Goal: Task Accomplishment & Management: Use online tool/utility

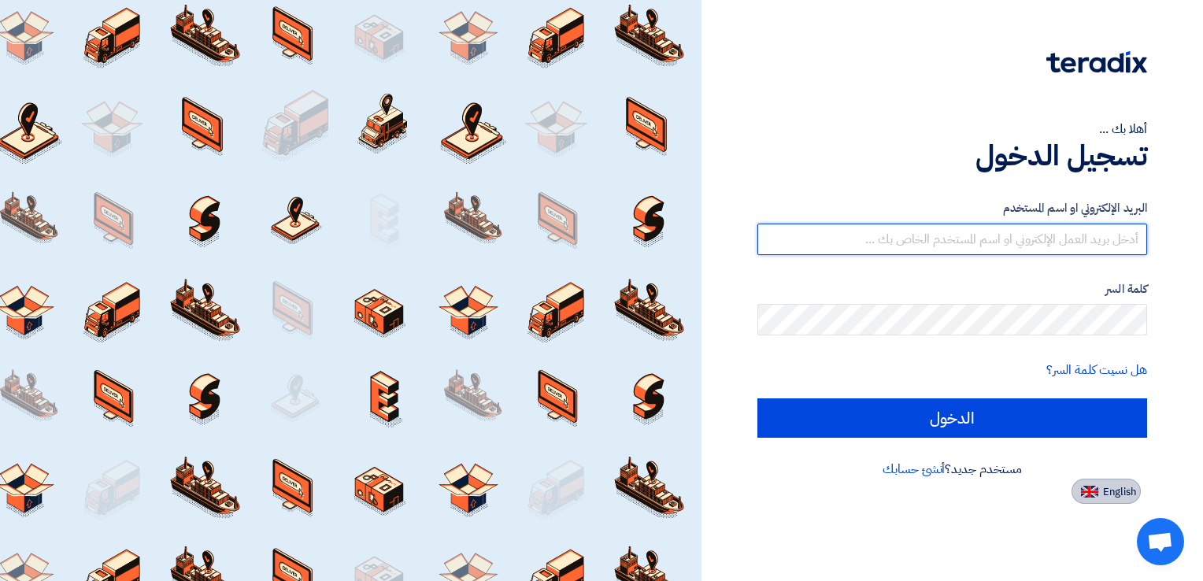
type input "[PERSON_NAME][EMAIL_ADDRESS][DOMAIN_NAME]"
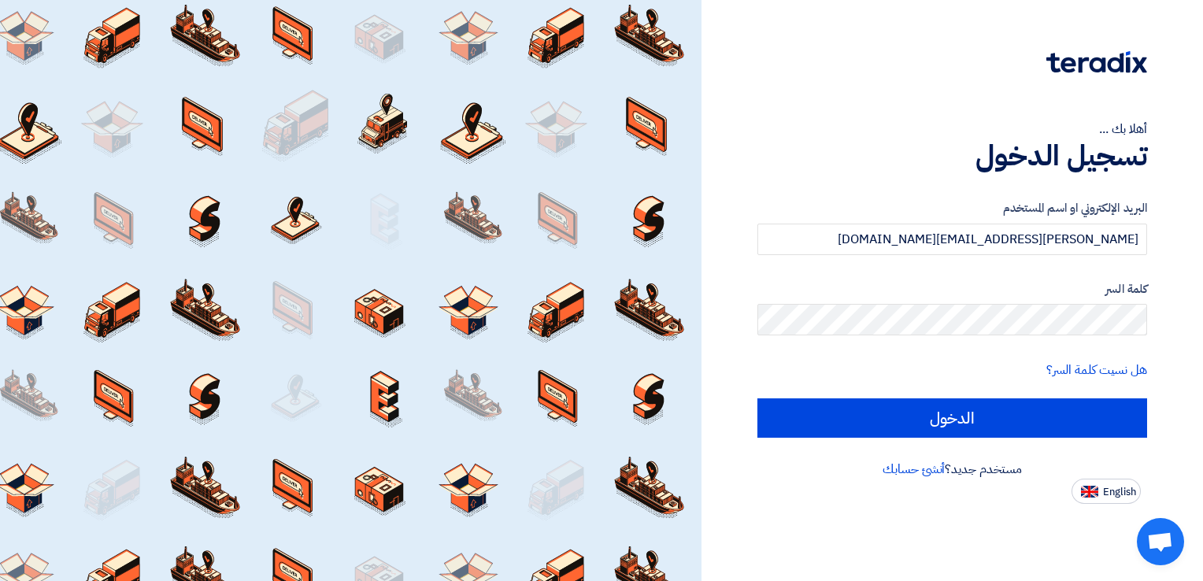
click at [1115, 489] on span "English" at bounding box center [1119, 491] width 33 height 11
type input "Sign in"
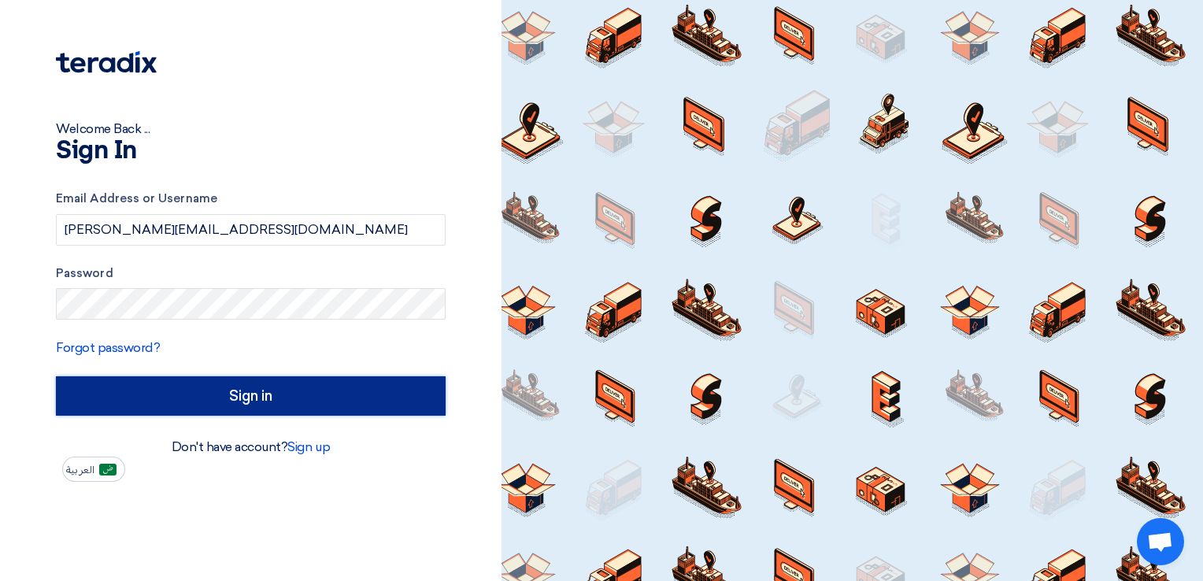
click at [288, 402] on input "Sign in" at bounding box center [251, 395] width 390 height 39
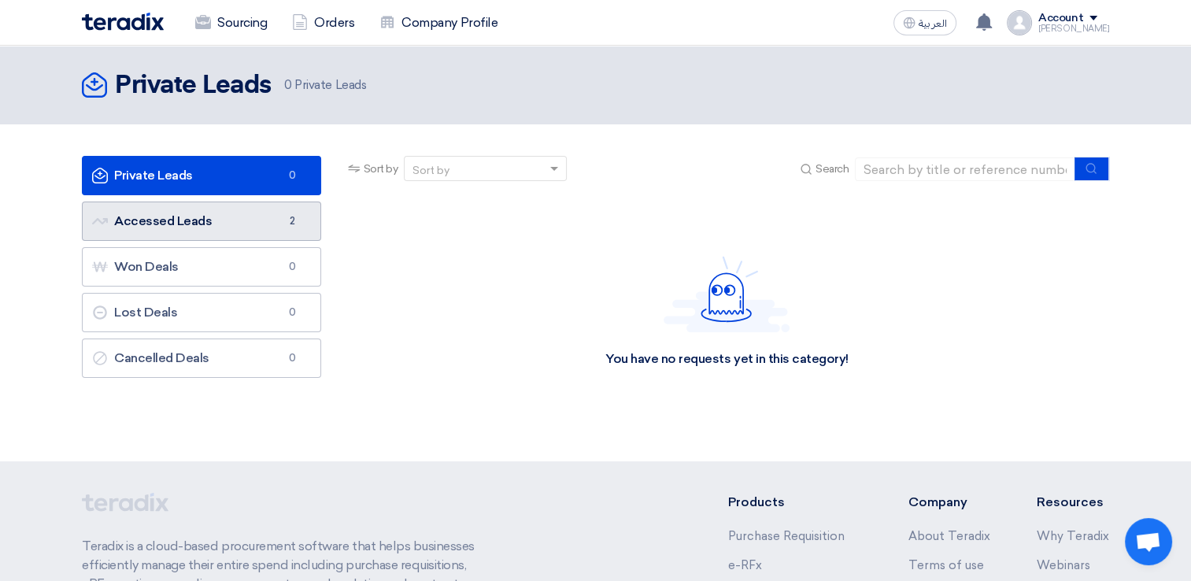
click at [242, 228] on link "Accessed Leads Accessed Leads 2" at bounding box center [201, 220] width 239 height 39
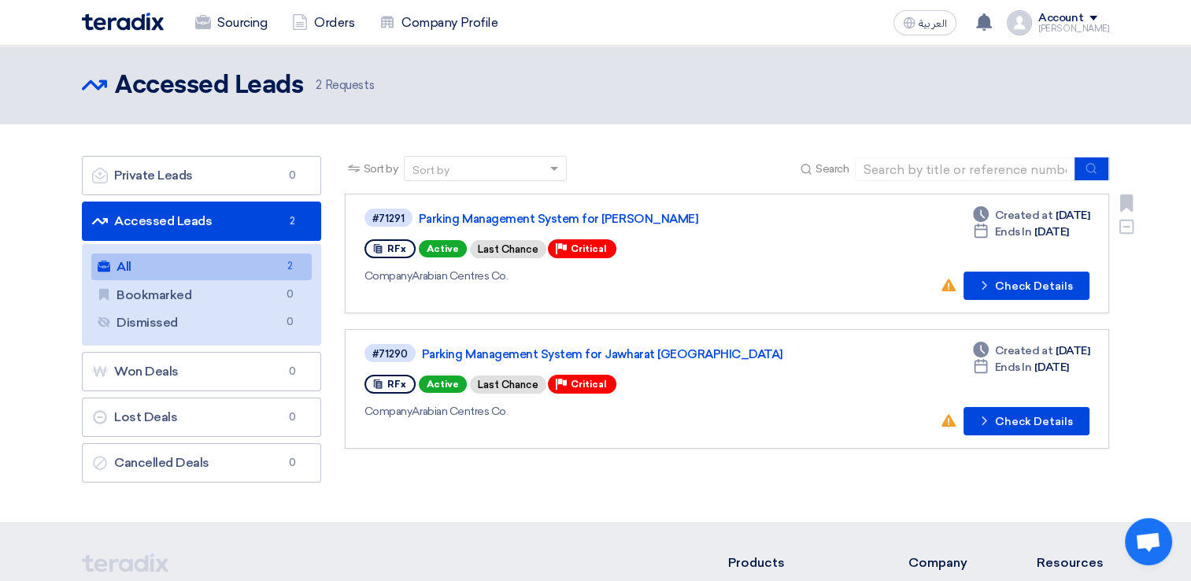
click at [841, 253] on div "#71291 Parking Management System for Jawharat Jeddah RFx Active Last Chance Pri…" at bounding box center [726, 253] width 725 height 93
click at [1018, 284] on button "Check details Check Details" at bounding box center [1026, 286] width 126 height 28
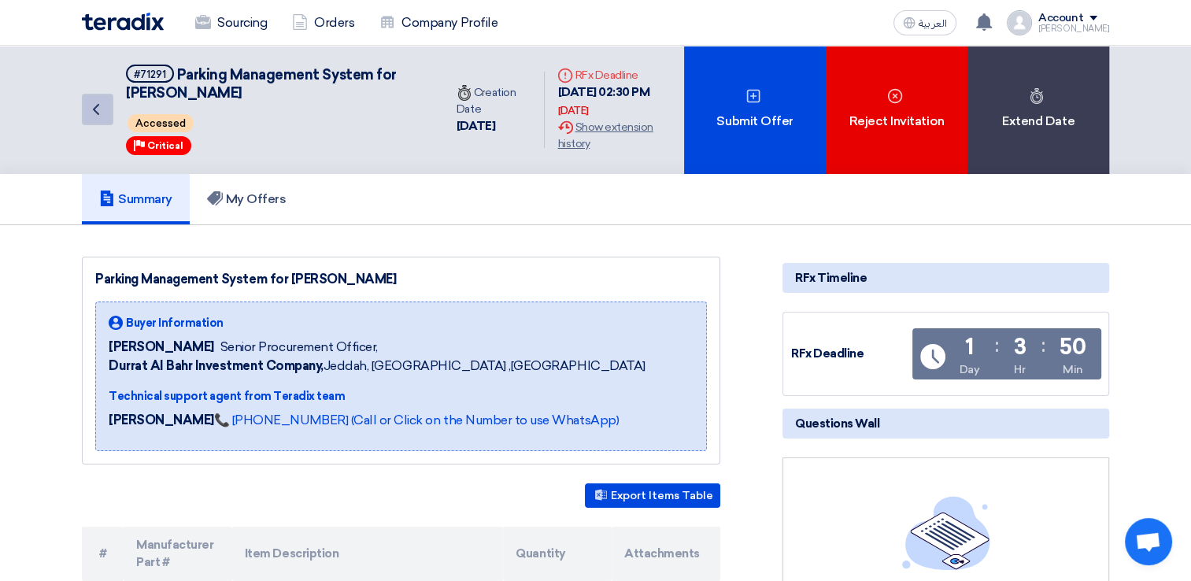
click at [101, 109] on icon "Back" at bounding box center [96, 109] width 19 height 19
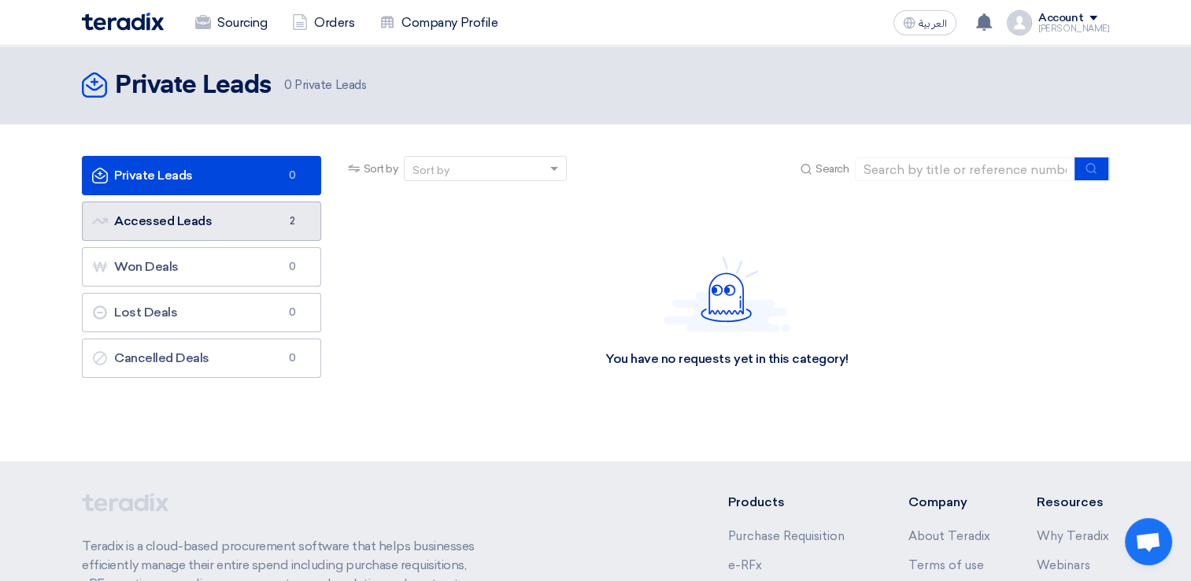
click at [238, 222] on link "Accessed Leads Accessed Leads 2" at bounding box center [201, 220] width 239 height 39
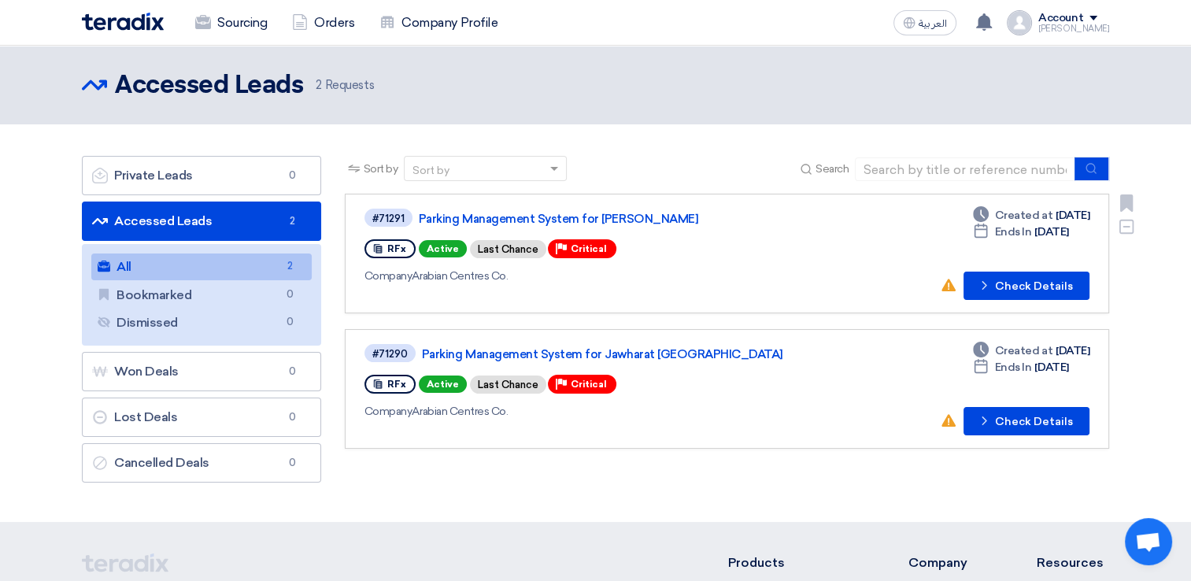
click at [479, 281] on div "Company Arabian Centres Co." at bounding box center [589, 276] width 451 height 17
click at [479, 275] on div "Company Arabian Centres Co." at bounding box center [589, 276] width 451 height 17
